Goal: Information Seeking & Learning: Understand process/instructions

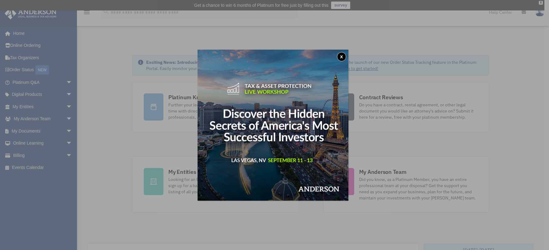
click at [343, 57] on button "x" at bounding box center [341, 56] width 9 height 9
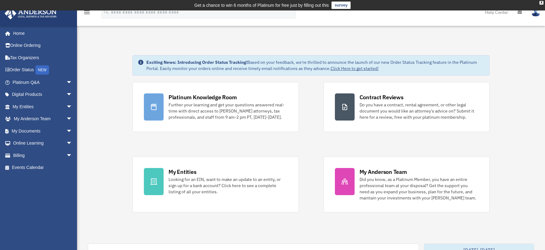
click at [536, 14] on img at bounding box center [535, 12] width 9 height 9
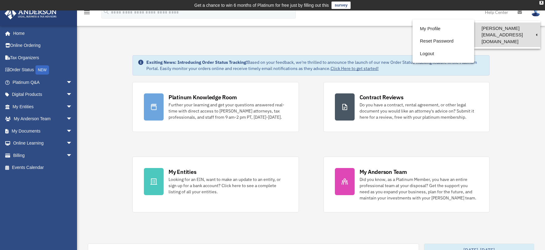
click at [515, 28] on link "[PERSON_NAME][EMAIL_ADDRESS][DOMAIN_NAME]" at bounding box center [507, 34] width 66 height 25
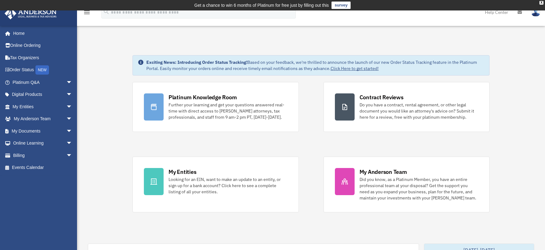
click at [536, 14] on img at bounding box center [535, 12] width 9 height 9
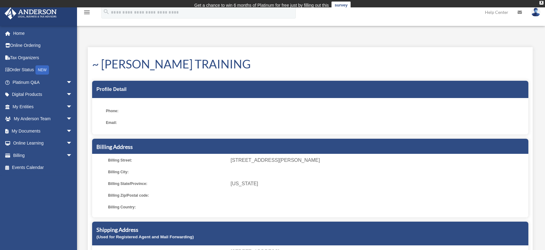
click at [496, 12] on link "Help Center" at bounding box center [496, 12] width 33 height 24
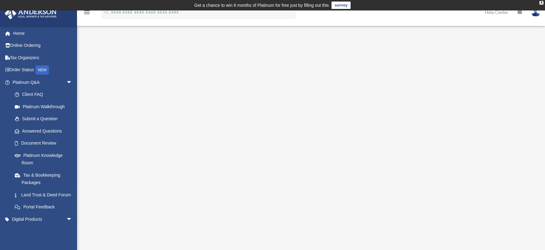
click at [530, 15] on link at bounding box center [535, 11] width 18 height 27
click at [541, 1] on div "X" at bounding box center [541, 3] width 4 height 4
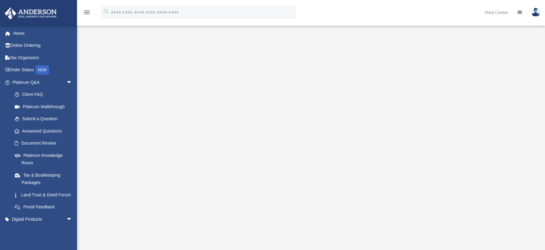
click at [535, 13] on img at bounding box center [535, 12] width 9 height 9
click at [118, 227] on div "<span data-mce-type="bookmark" style="display: inline-block; width: 0px; overfl…" at bounding box center [310, 146] width 454 height 212
